Goal: Navigation & Orientation: Find specific page/section

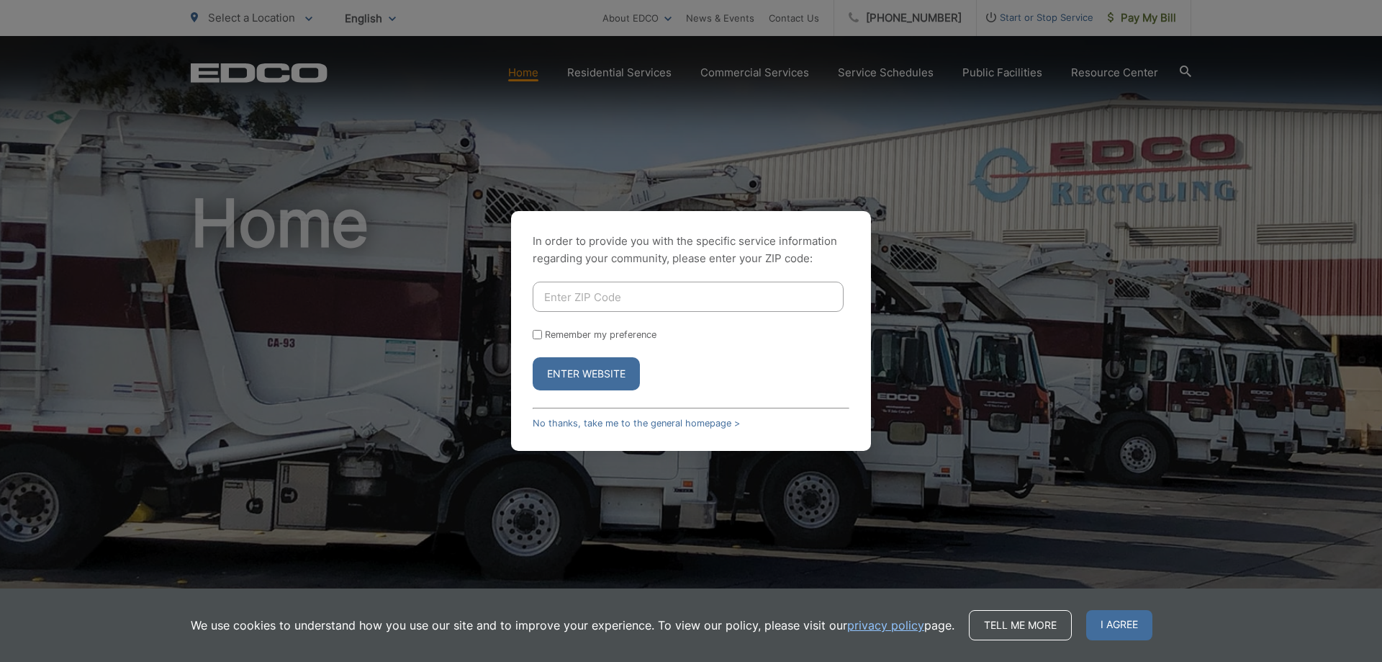
click at [967, 355] on div "In order to provide you with the specific service information regarding your co…" at bounding box center [691, 331] width 1382 height 662
click at [265, 83] on div "In order to provide you with the specific service information regarding your co…" at bounding box center [691, 331] width 1382 height 662
click at [659, 76] on div "In order to provide you with the specific service information regarding your co…" at bounding box center [691, 331] width 1382 height 662
click at [584, 423] on link "No thanks, take me to the general homepage >" at bounding box center [636, 423] width 207 height 11
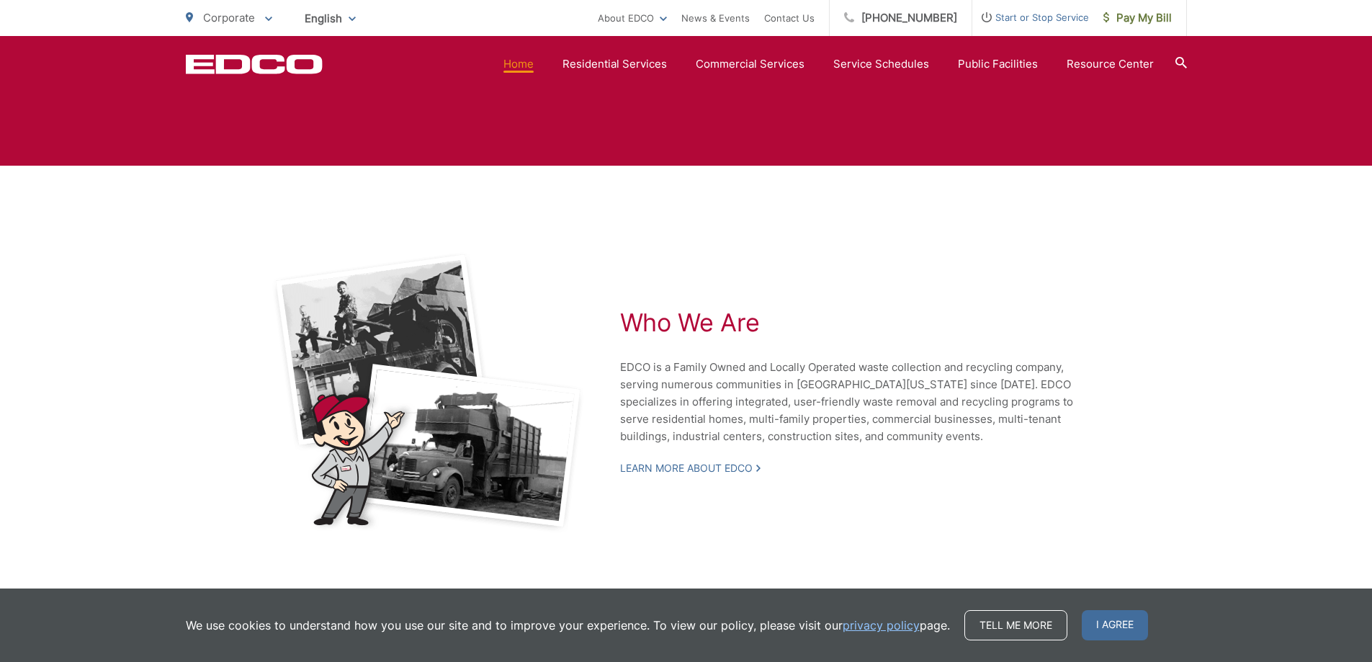
scroll to position [2893, 0]
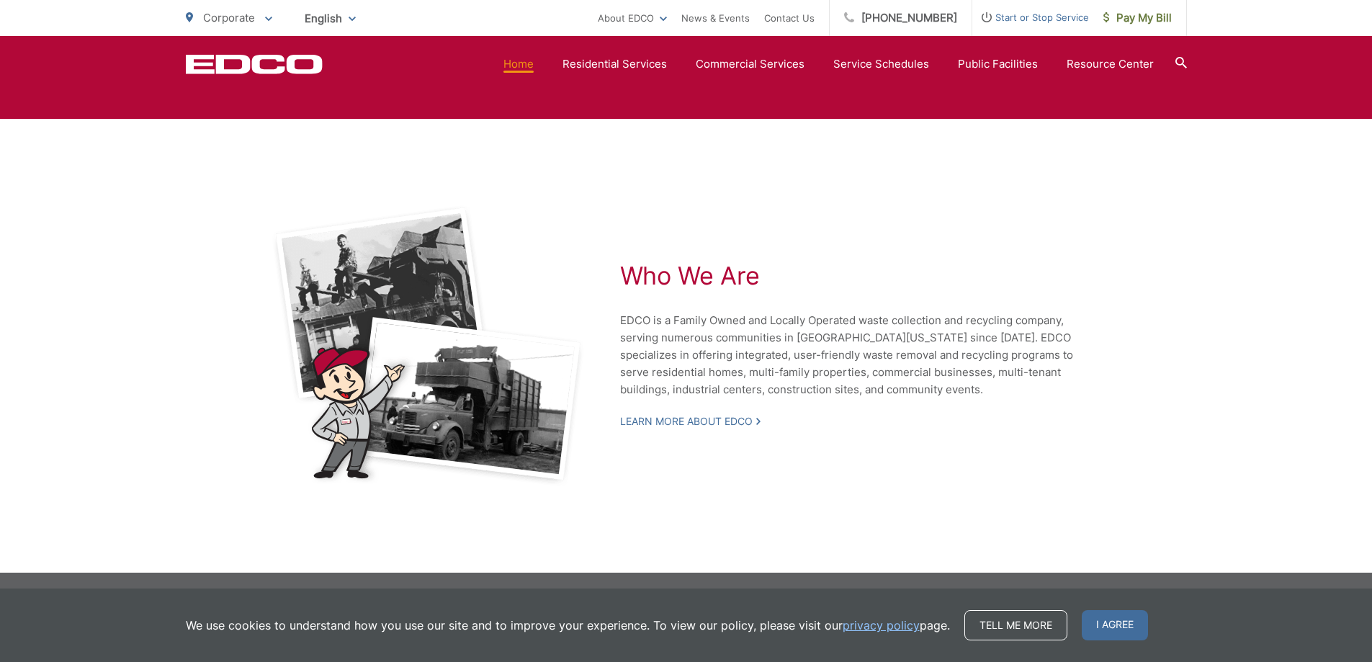
click at [909, 465] on div "Who We Are EDCO is a Family Owned and Locally Operated waste collection and rec…" at bounding box center [861, 345] width 482 height 281
click at [837, 206] on div "Who We Are EDCO is a Family Owned and Locally Operated waste collection and rec…" at bounding box center [861, 345] width 482 height 281
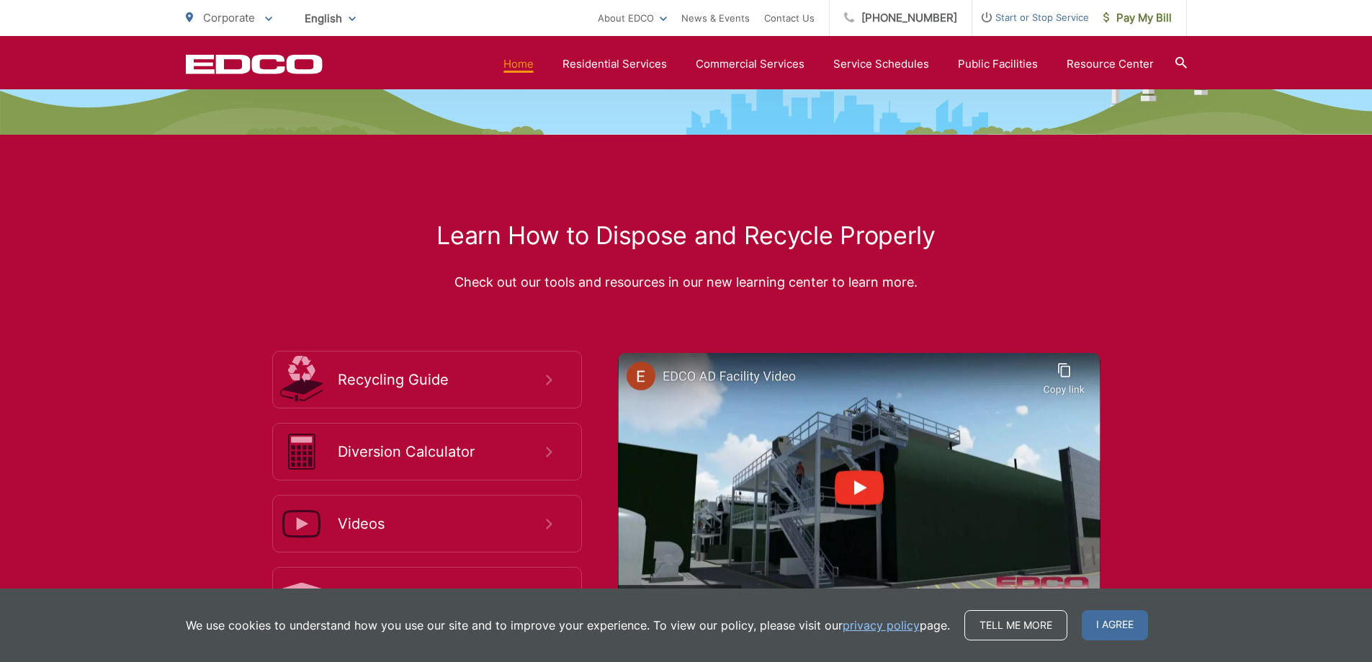
scroll to position [2245, 0]
